Goal: Transaction & Acquisition: Purchase product/service

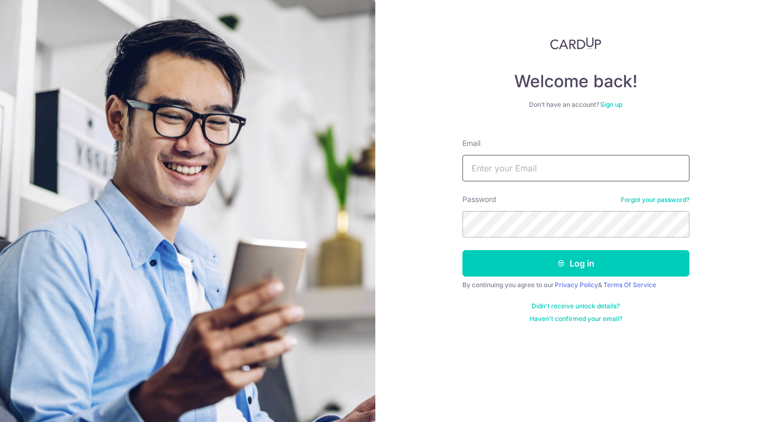
click at [519, 169] on input "Email" at bounding box center [576, 168] width 227 height 26
type input "kchiajw@yahoo.com"
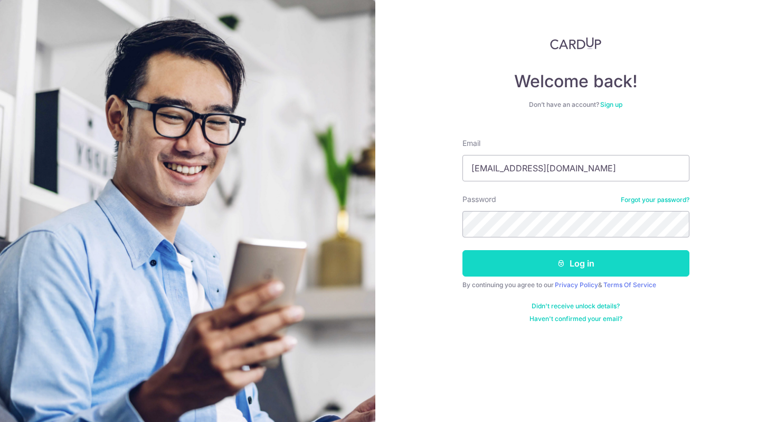
click at [582, 265] on button "Log in" at bounding box center [576, 263] width 227 height 26
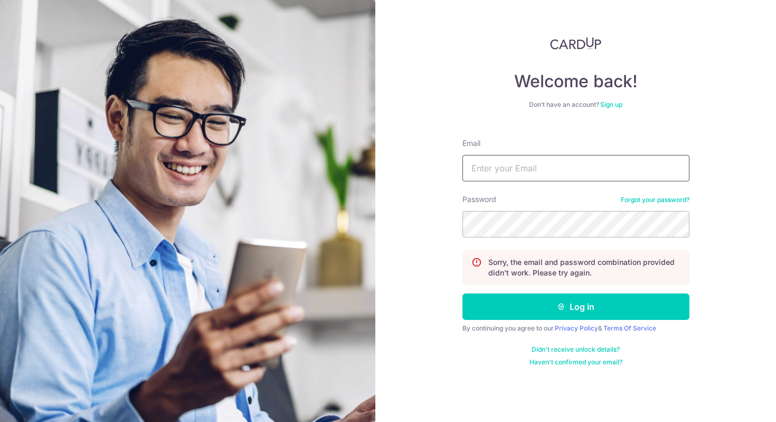
click at [545, 170] on input "Email" at bounding box center [576, 168] width 227 height 26
type input "[EMAIL_ADDRESS][DOMAIN_NAME]"
click at [410, 198] on div "Welcome back! Don’t have an account? Sign up Email kchiajw@yahoo.com Password F…" at bounding box center [576, 211] width 401 height 422
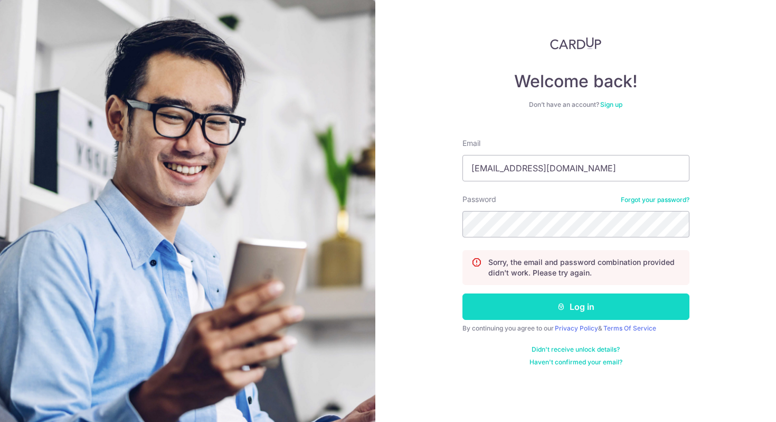
click at [560, 307] on icon "submit" at bounding box center [561, 306] width 8 height 8
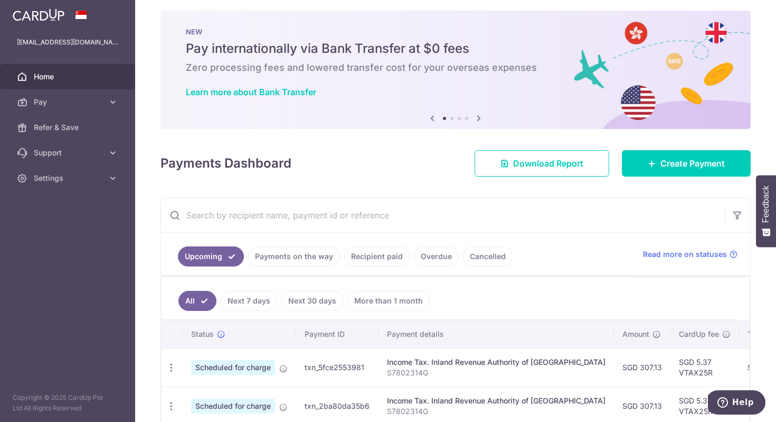
scroll to position [7, 0]
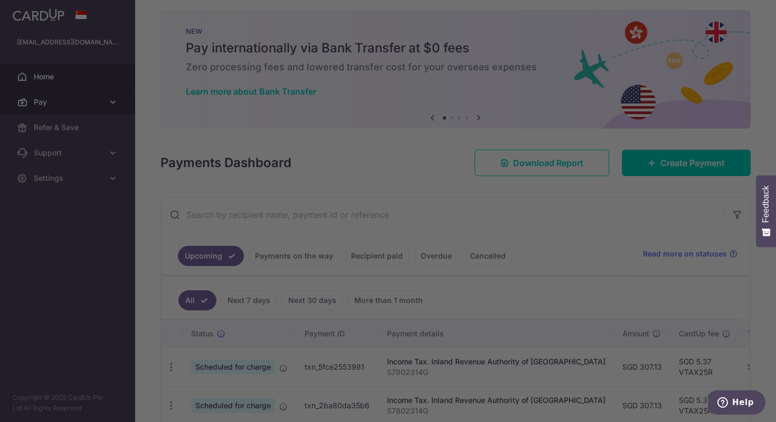
click at [64, 99] on div at bounding box center [392, 213] width 784 height 426
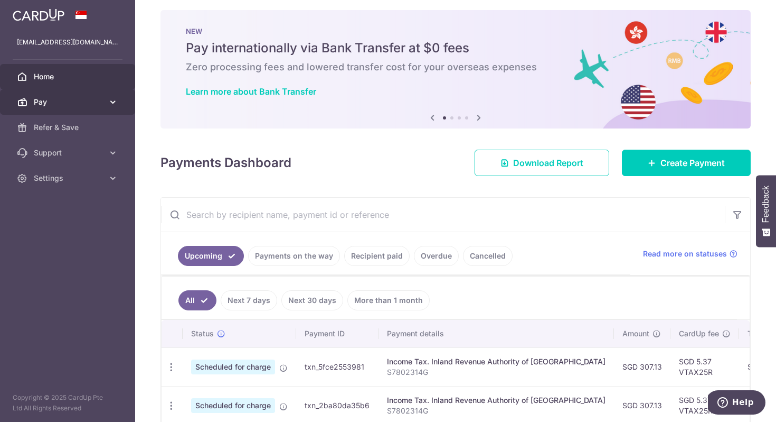
click at [98, 105] on span "Pay" at bounding box center [69, 102] width 70 height 11
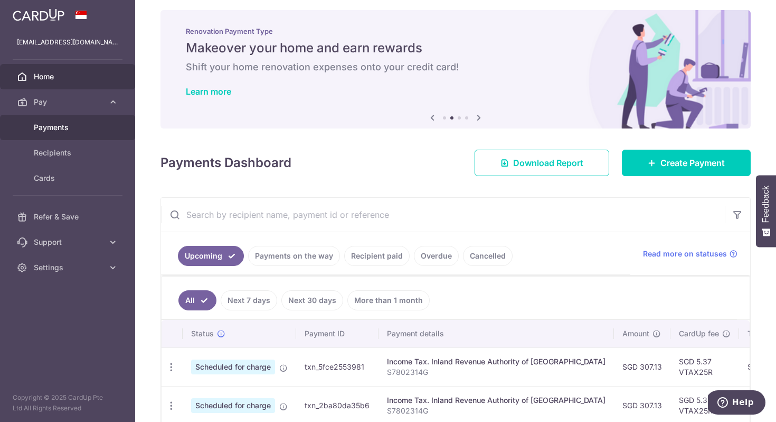
click at [82, 129] on span "Payments" at bounding box center [69, 127] width 70 height 11
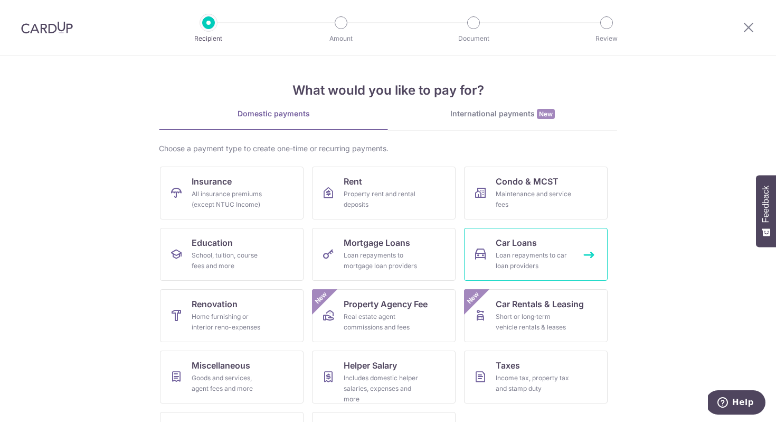
click at [514, 256] on div "Loan repayments to car loan providers" at bounding box center [534, 260] width 76 height 21
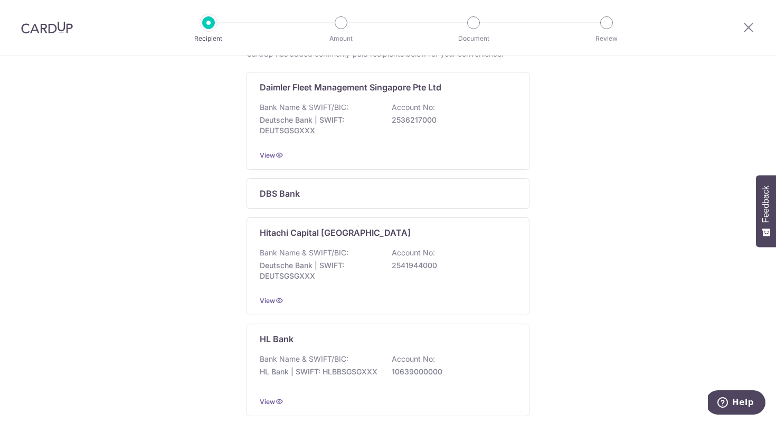
scroll to position [209, 0]
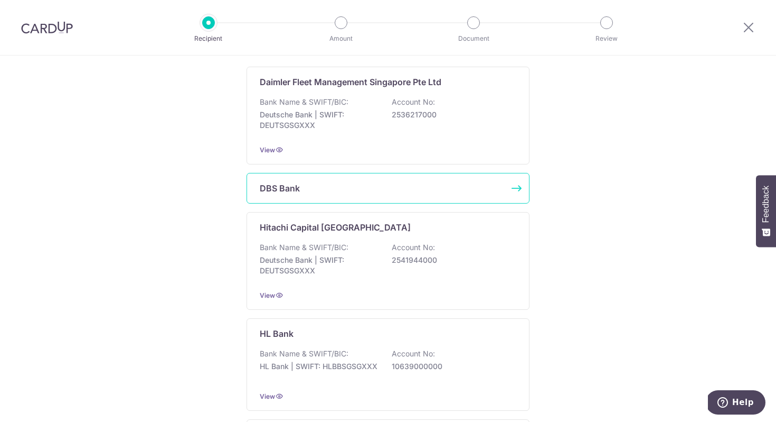
click at [408, 190] on div "DBS Bank" at bounding box center [382, 188] width 244 height 13
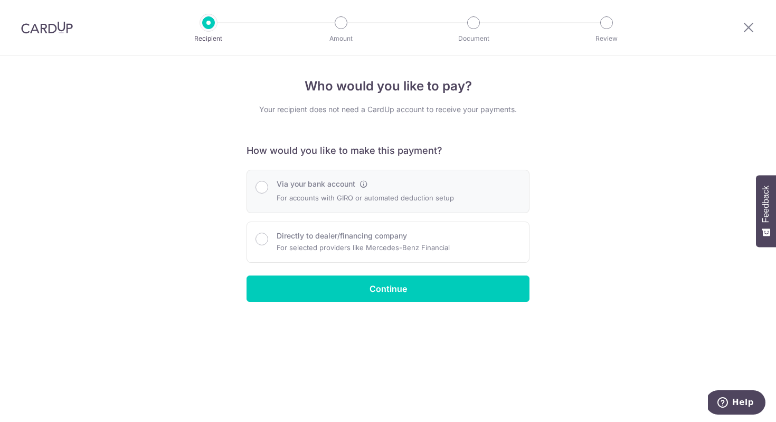
click at [416, 197] on p "For accounts with GIRO or automated deduction setup" at bounding box center [365, 197] width 177 height 13
radio input "true"
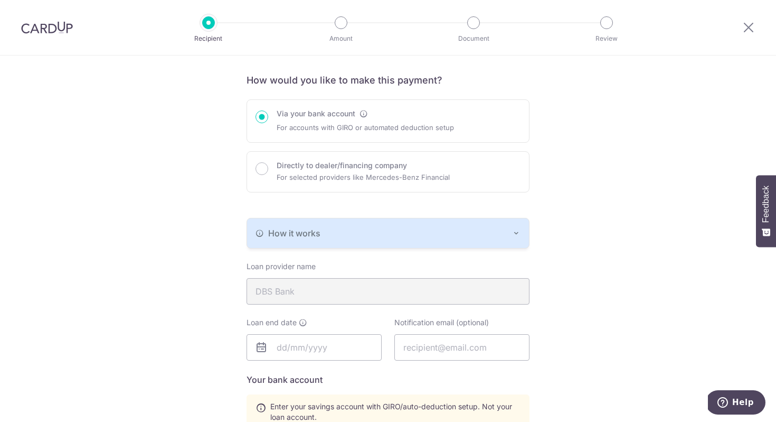
scroll to position [68, 0]
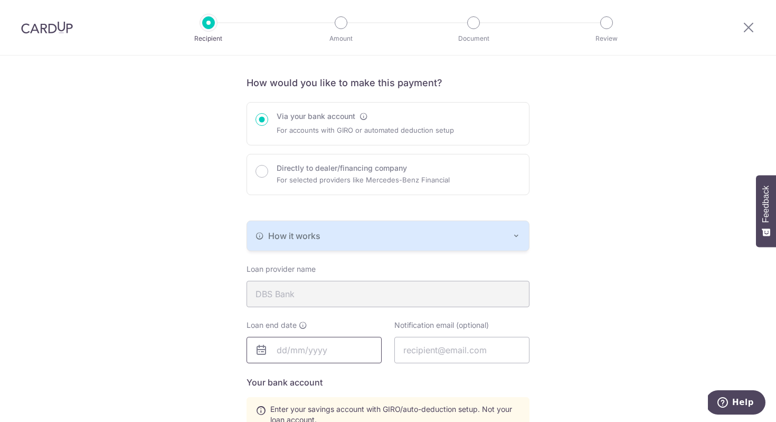
click at [307, 349] on input "text" at bounding box center [314, 349] width 135 height 26
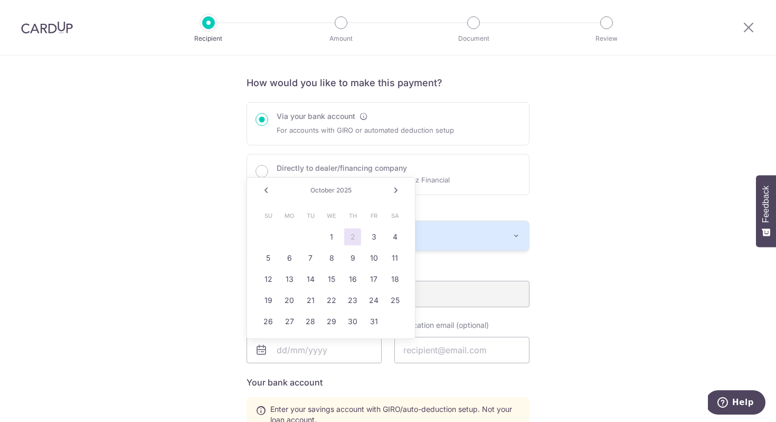
click at [397, 190] on link "Next" at bounding box center [396, 190] width 13 height 13
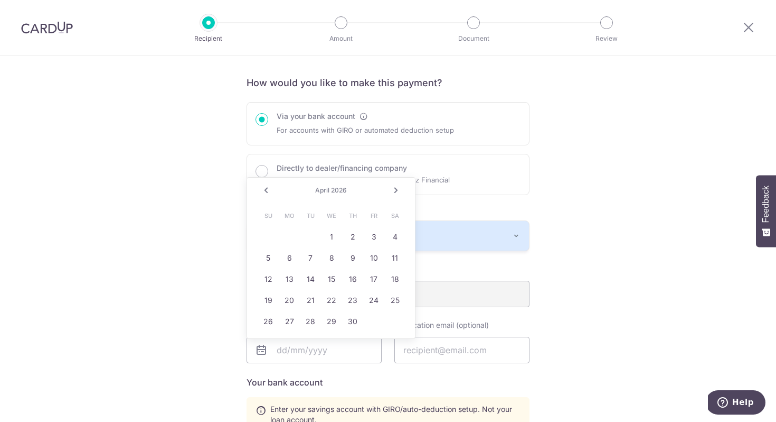
click at [397, 190] on link "Next" at bounding box center [396, 190] width 13 height 13
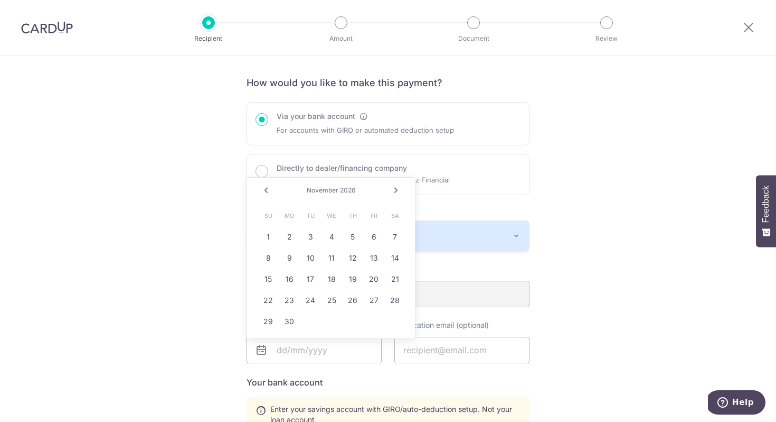
click at [397, 190] on link "Next" at bounding box center [396, 190] width 13 height 13
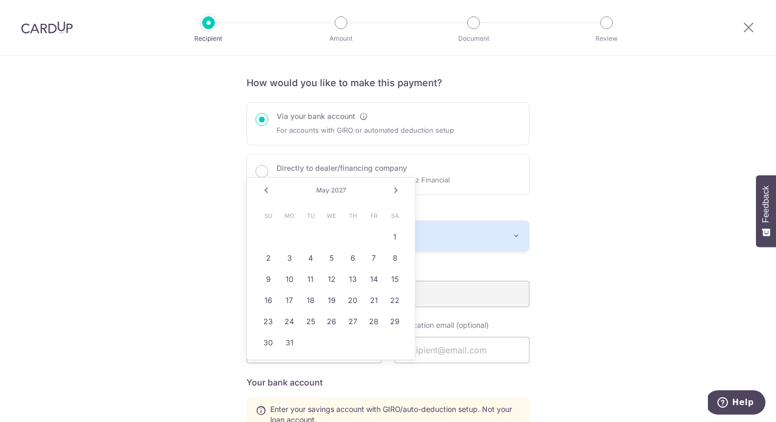
click at [397, 190] on link "Next" at bounding box center [396, 190] width 13 height 13
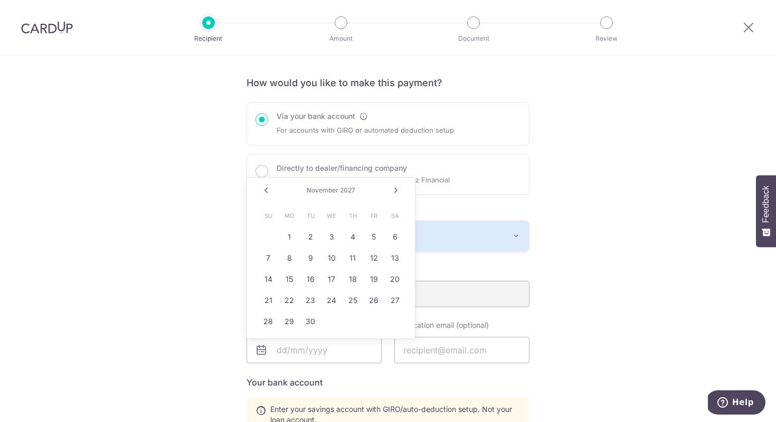
click at [397, 190] on link "Next" at bounding box center [396, 190] width 13 height 13
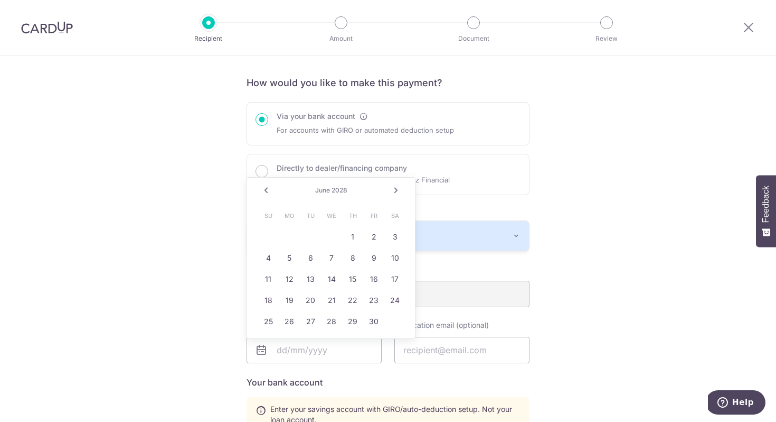
click at [397, 190] on link "Next" at bounding box center [396, 190] width 13 height 13
click at [310, 319] on link "31" at bounding box center [310, 321] width 17 height 17
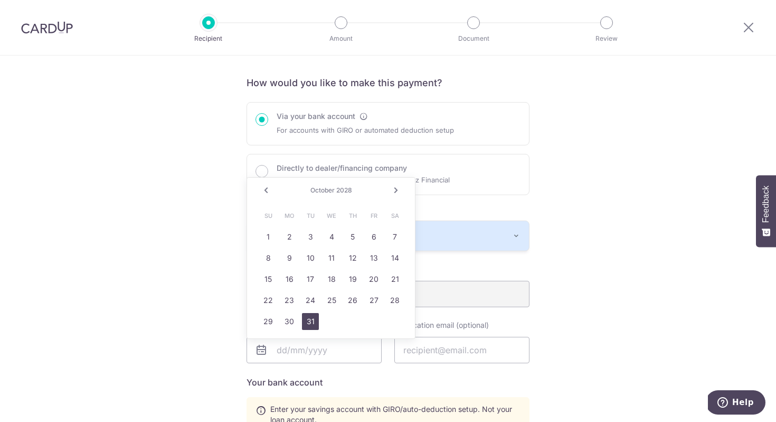
type input "10/31/2028"
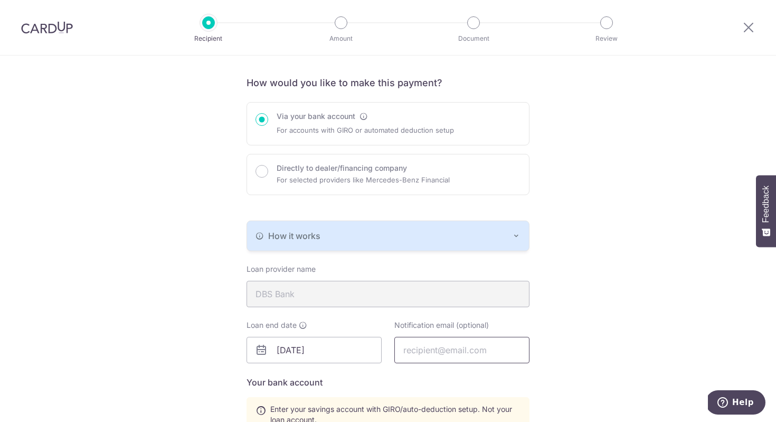
click at [436, 351] on input "text" at bounding box center [462, 349] width 135 height 26
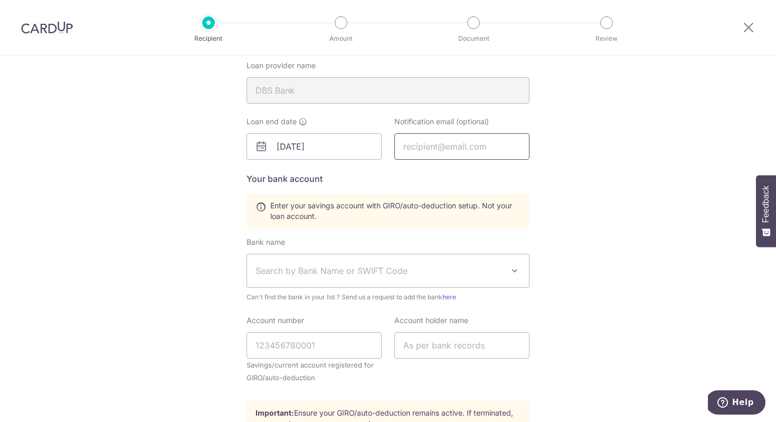
scroll to position [274, 0]
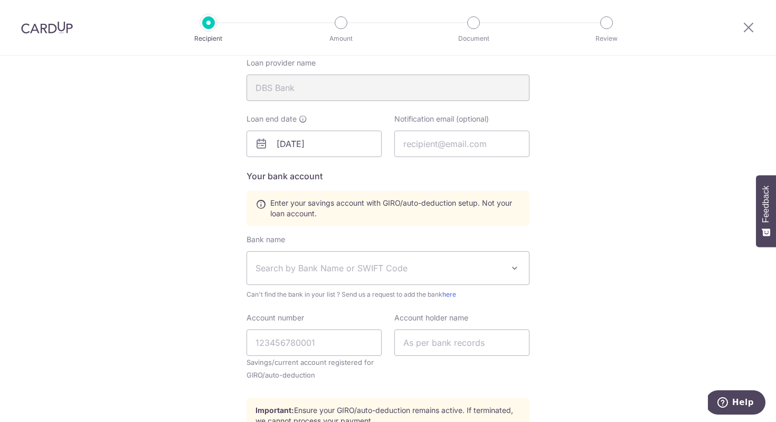
click at [333, 269] on span "Search by Bank Name or SWIFT Code" at bounding box center [380, 267] width 248 height 13
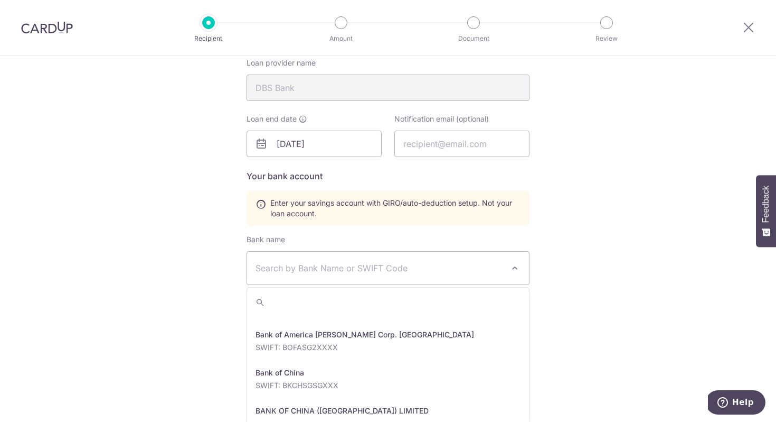
scroll to position [151, 0]
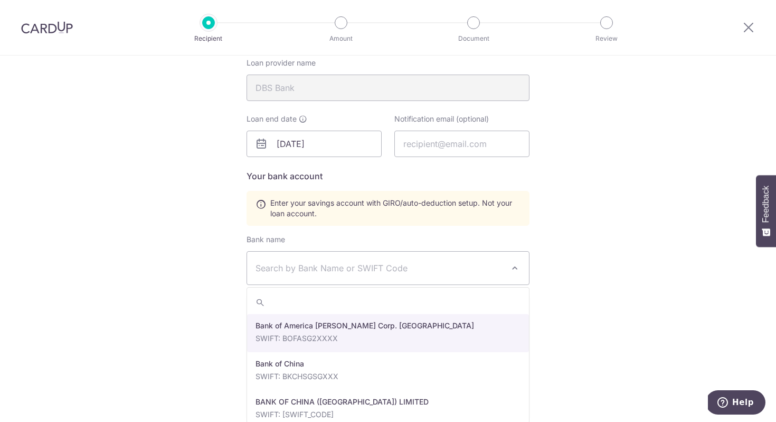
click at [321, 271] on span "Search by Bank Name or SWIFT Code" at bounding box center [380, 267] width 248 height 13
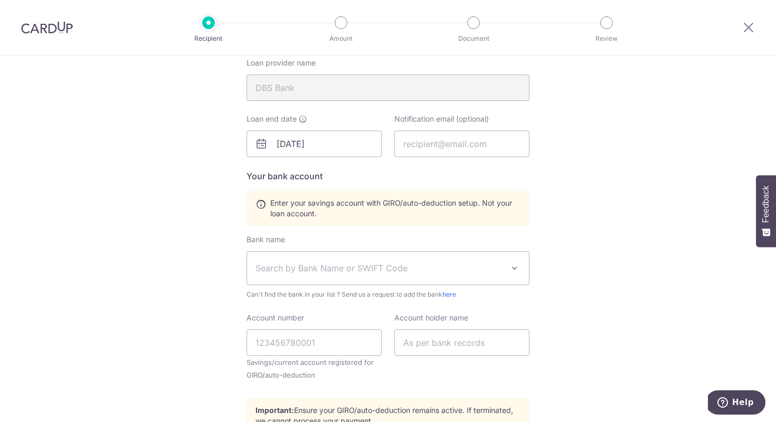
click at [377, 273] on span "Search by Bank Name or SWIFT Code" at bounding box center [380, 267] width 248 height 13
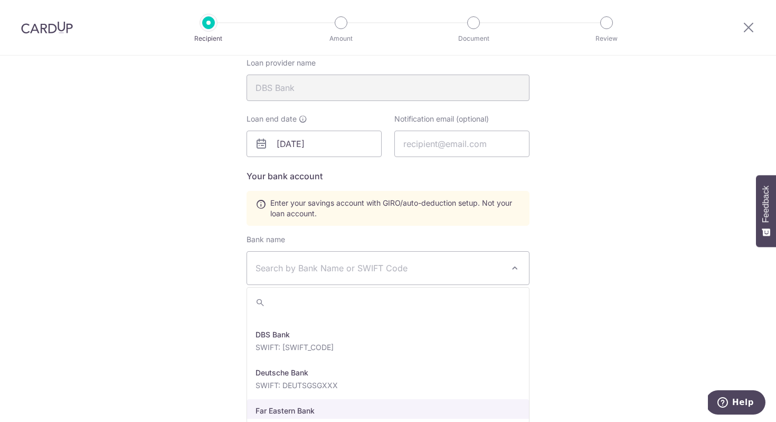
scroll to position [939, 0]
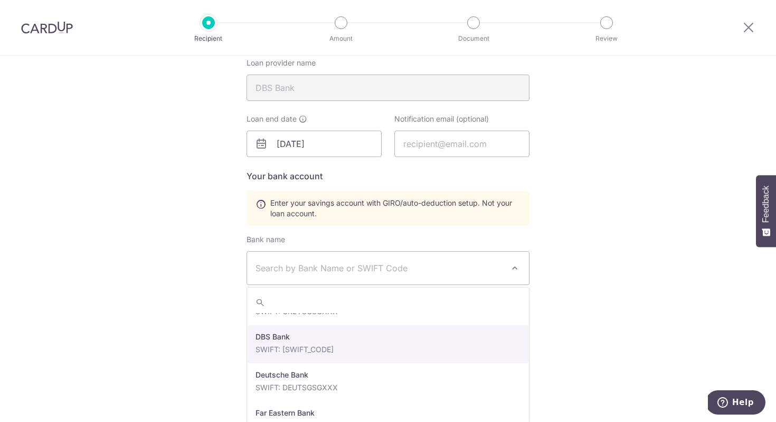
select select "6"
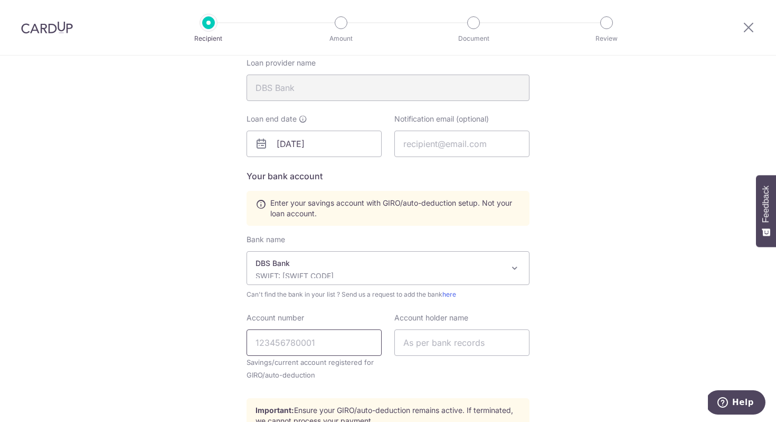
scroll to position [292, 0]
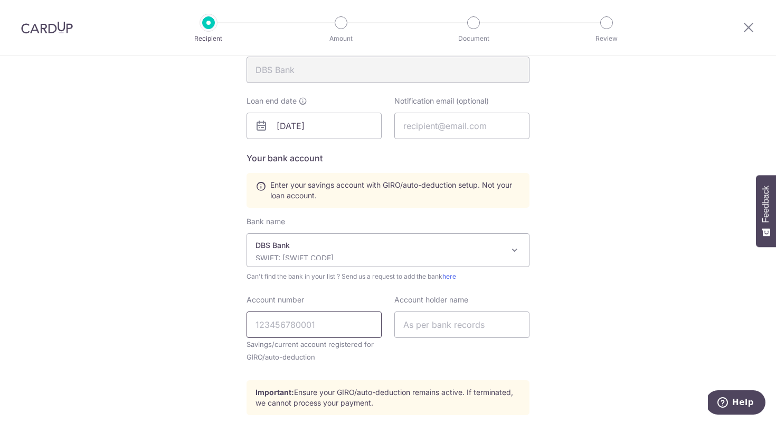
click at [342, 332] on input "Account number" at bounding box center [314, 324] width 135 height 26
type input "3733025075"
click at [439, 320] on input "text" at bounding box center [462, 324] width 135 height 26
type input "Karen Chia"
type input "kchiajw@yahoo.com"
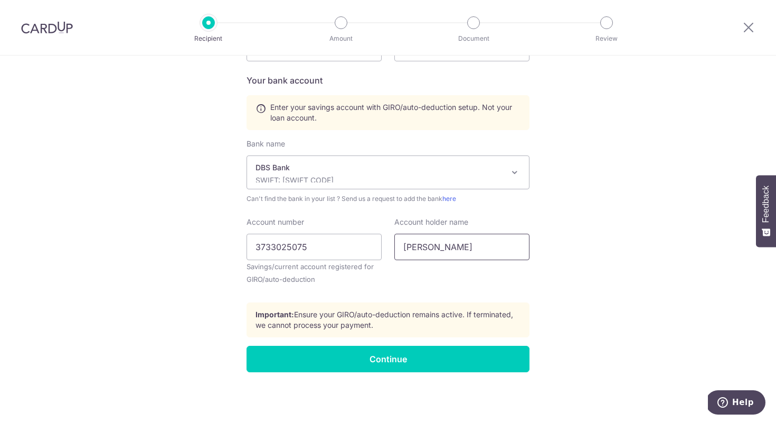
scroll to position [369, 0]
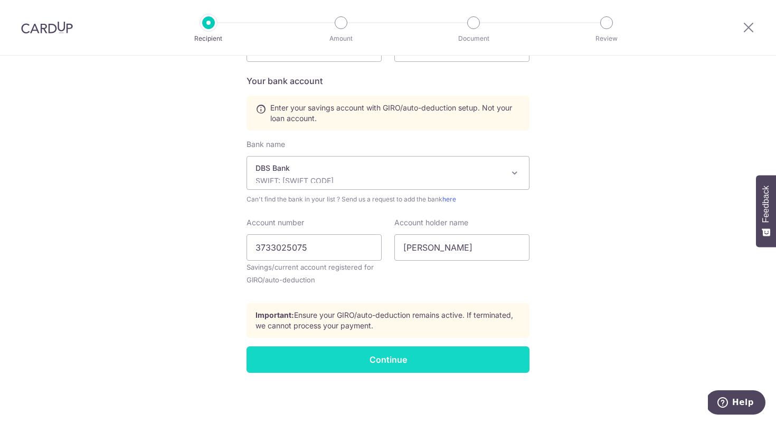
click at [435, 366] on input "Continue" at bounding box center [388, 359] width 283 height 26
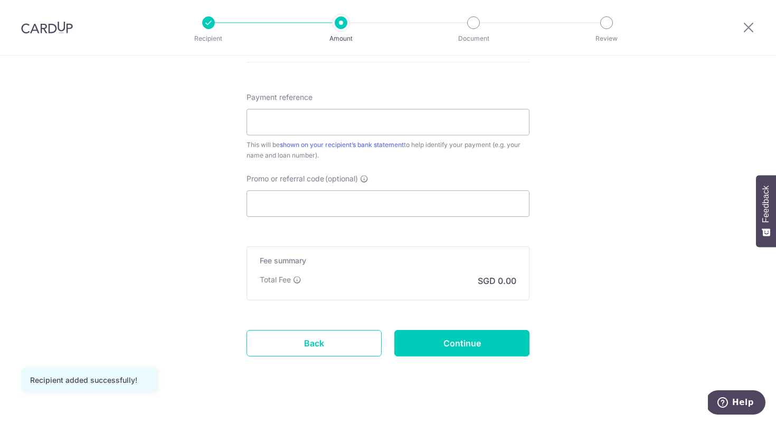
scroll to position [589, 0]
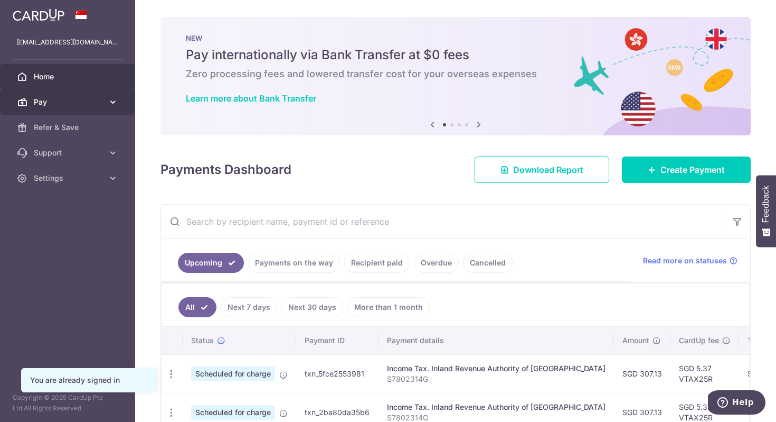
click at [65, 102] on span "Pay" at bounding box center [69, 102] width 70 height 11
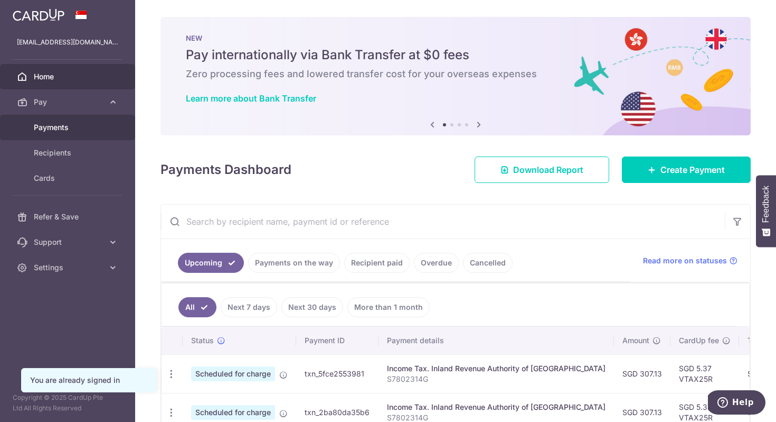
click at [57, 133] on link "Payments" at bounding box center [67, 127] width 135 height 25
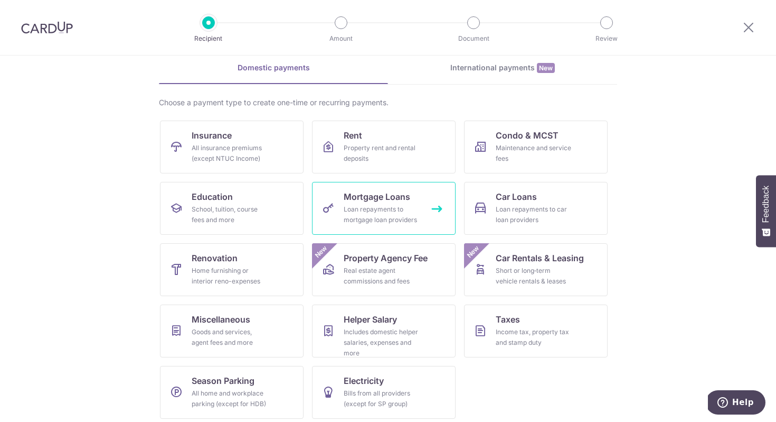
scroll to position [51, 0]
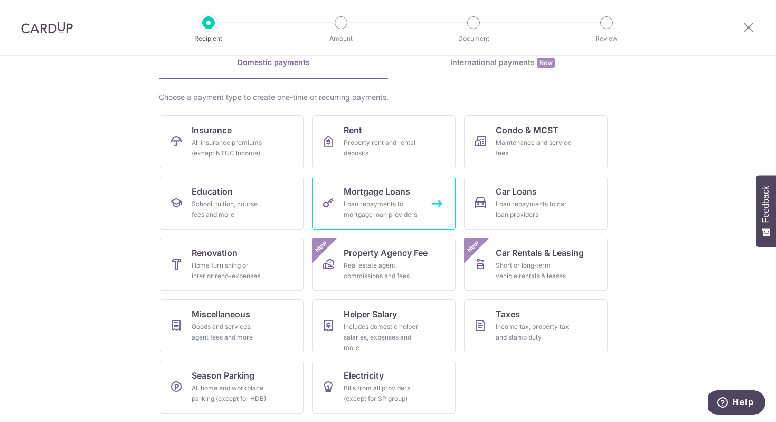
click at [405, 211] on div "Loan repayments to mortgage loan providers" at bounding box center [382, 209] width 76 height 21
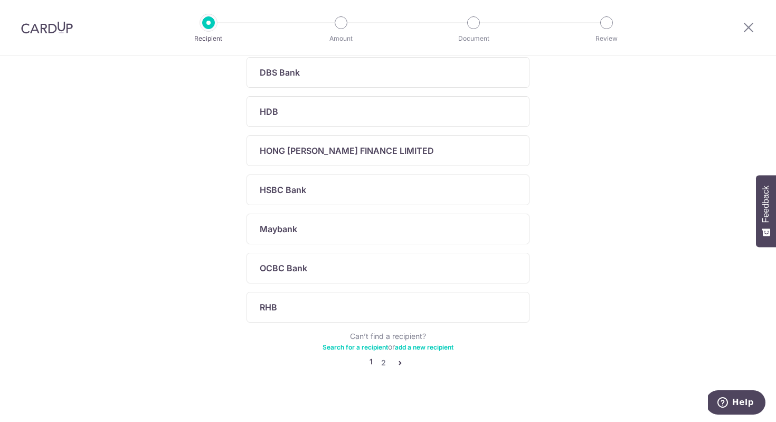
scroll to position [339, 0]
